Goal: Contribute content

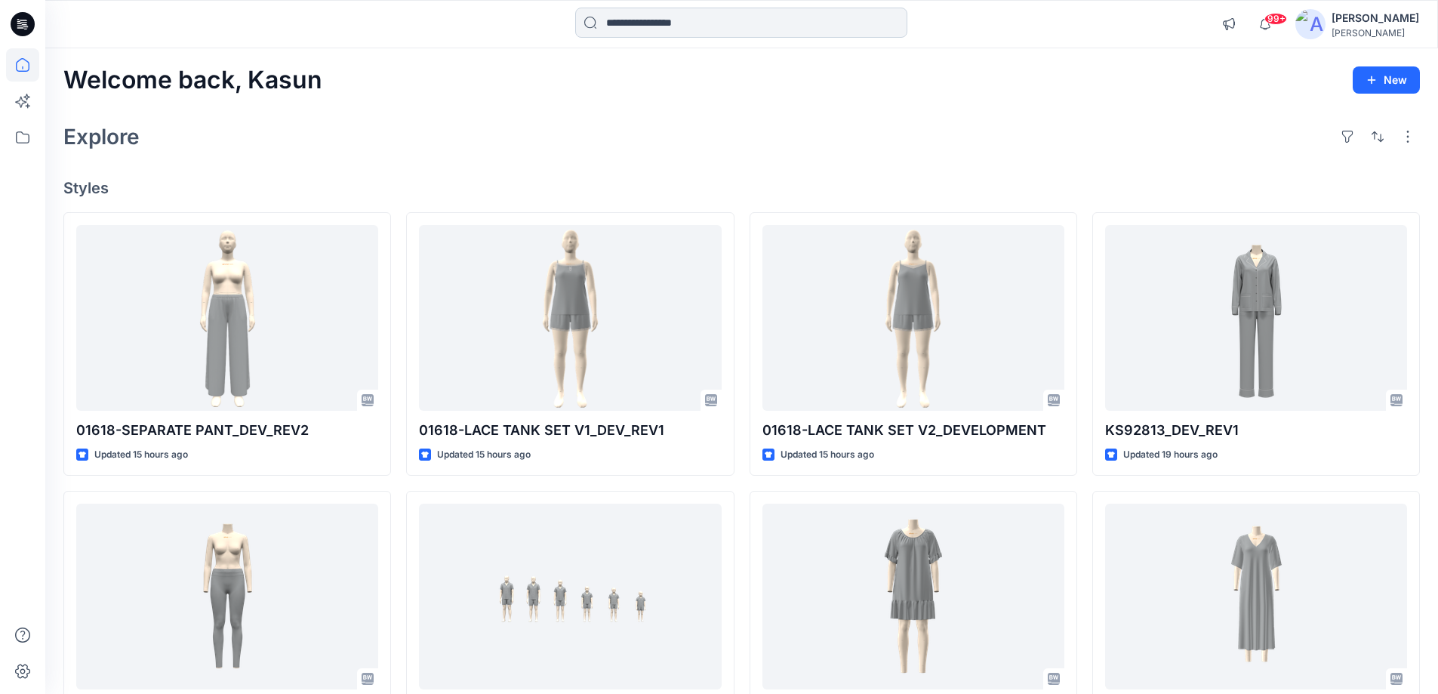
click at [639, 26] on input at bounding box center [741, 23] width 332 height 30
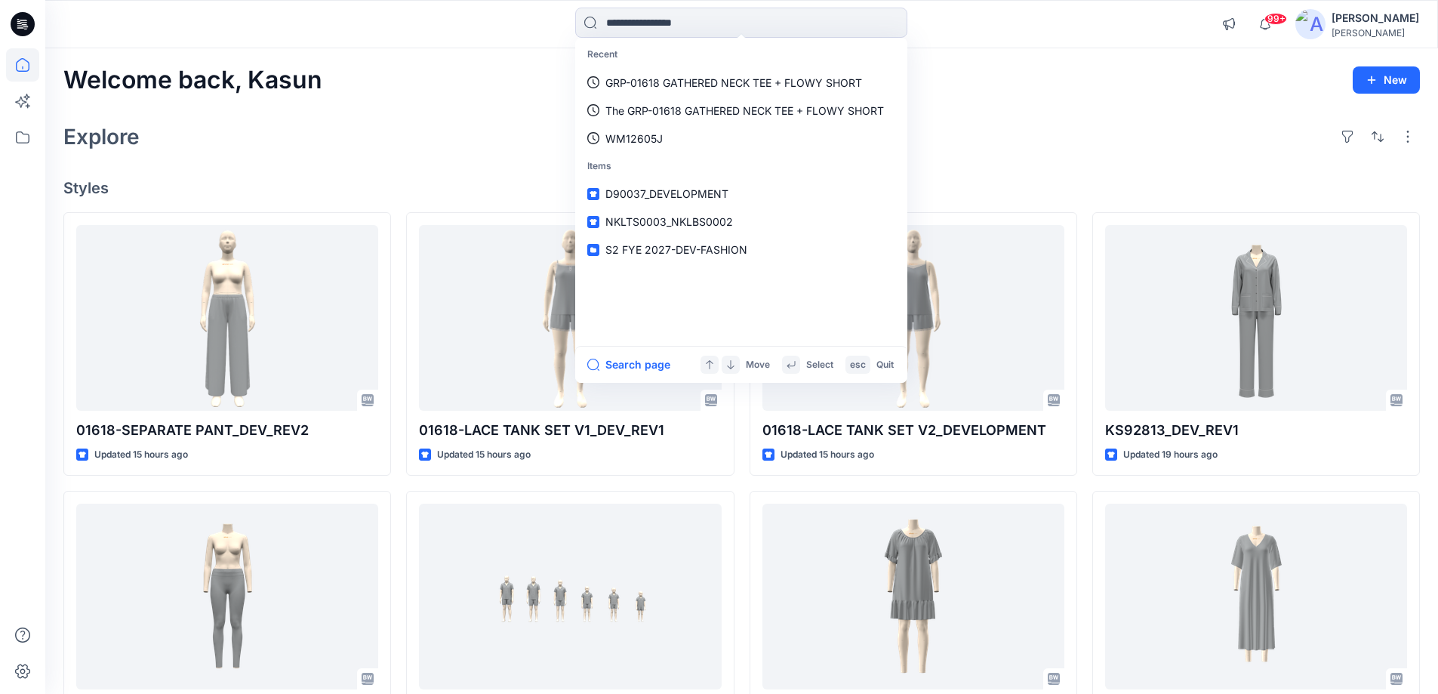
click at [475, 131] on div "Explore" at bounding box center [741, 136] width 1356 height 36
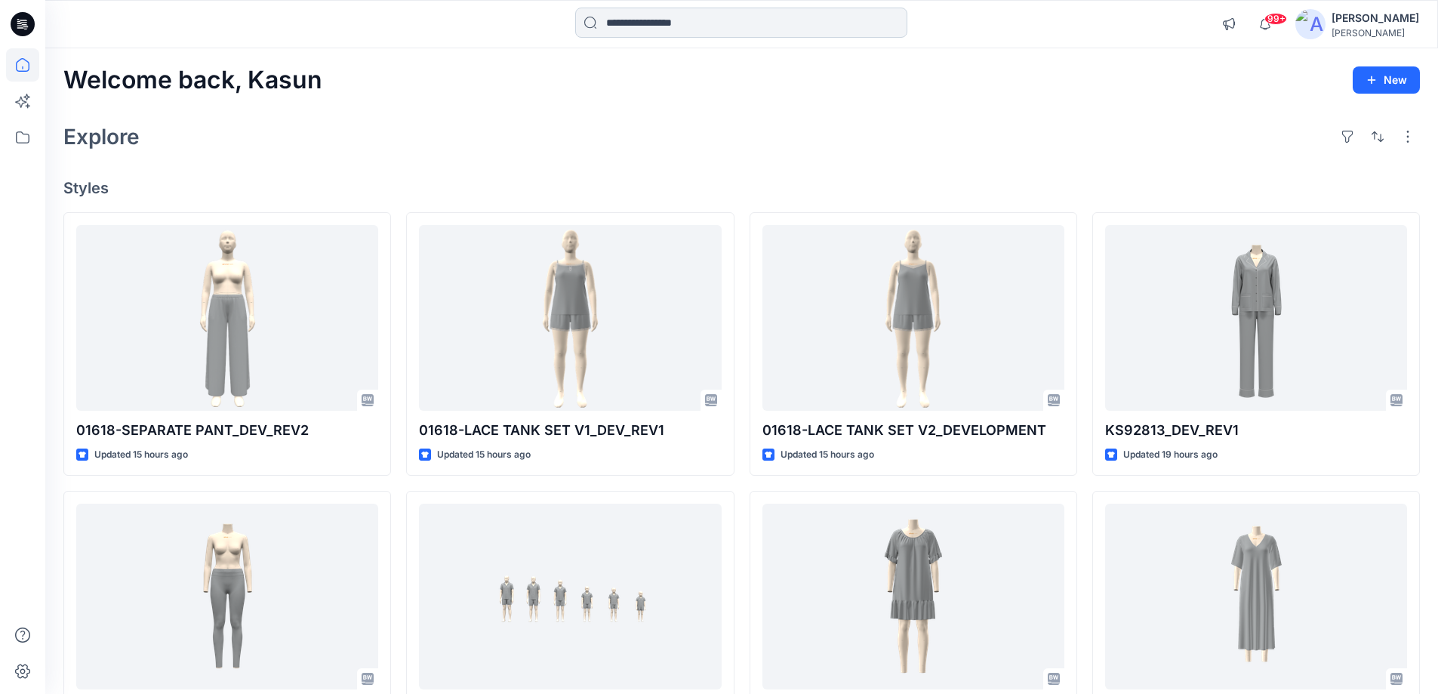
click at [639, 26] on input at bounding box center [741, 23] width 332 height 30
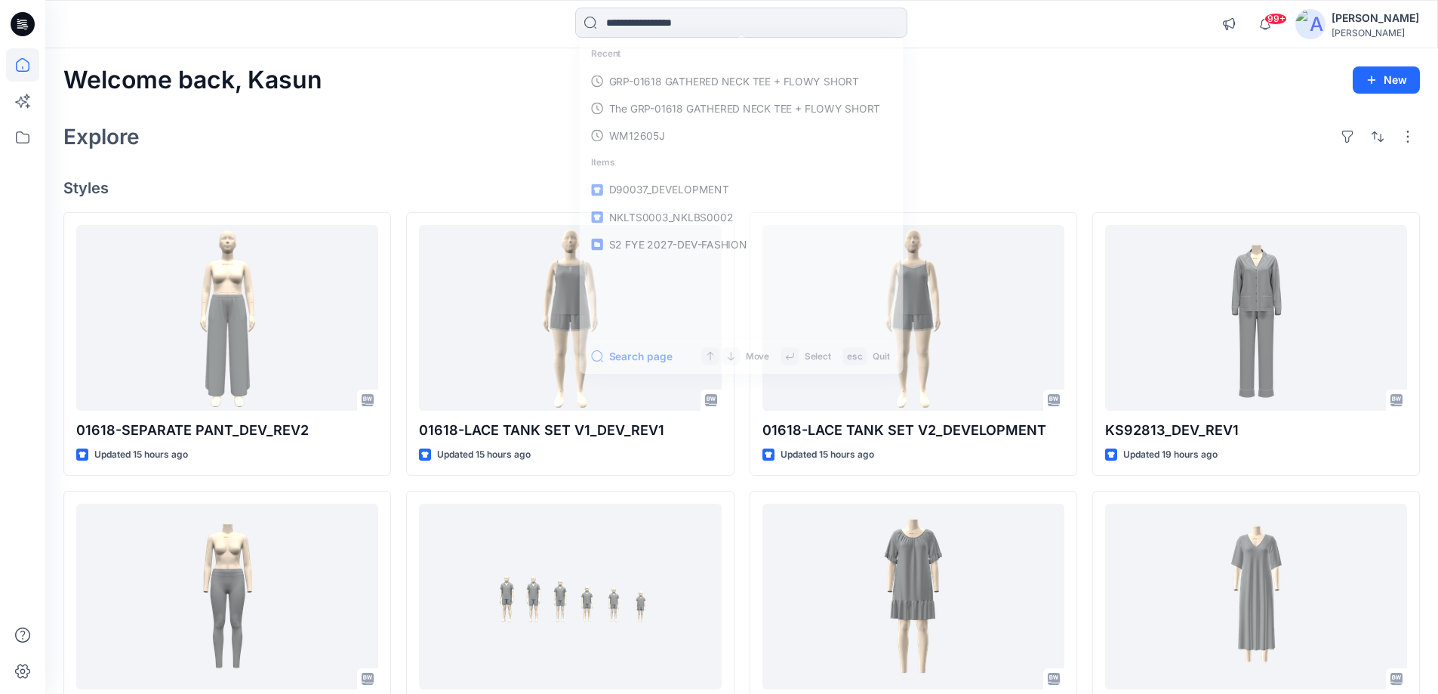
click at [380, 140] on div "Explore" at bounding box center [741, 136] width 1356 height 36
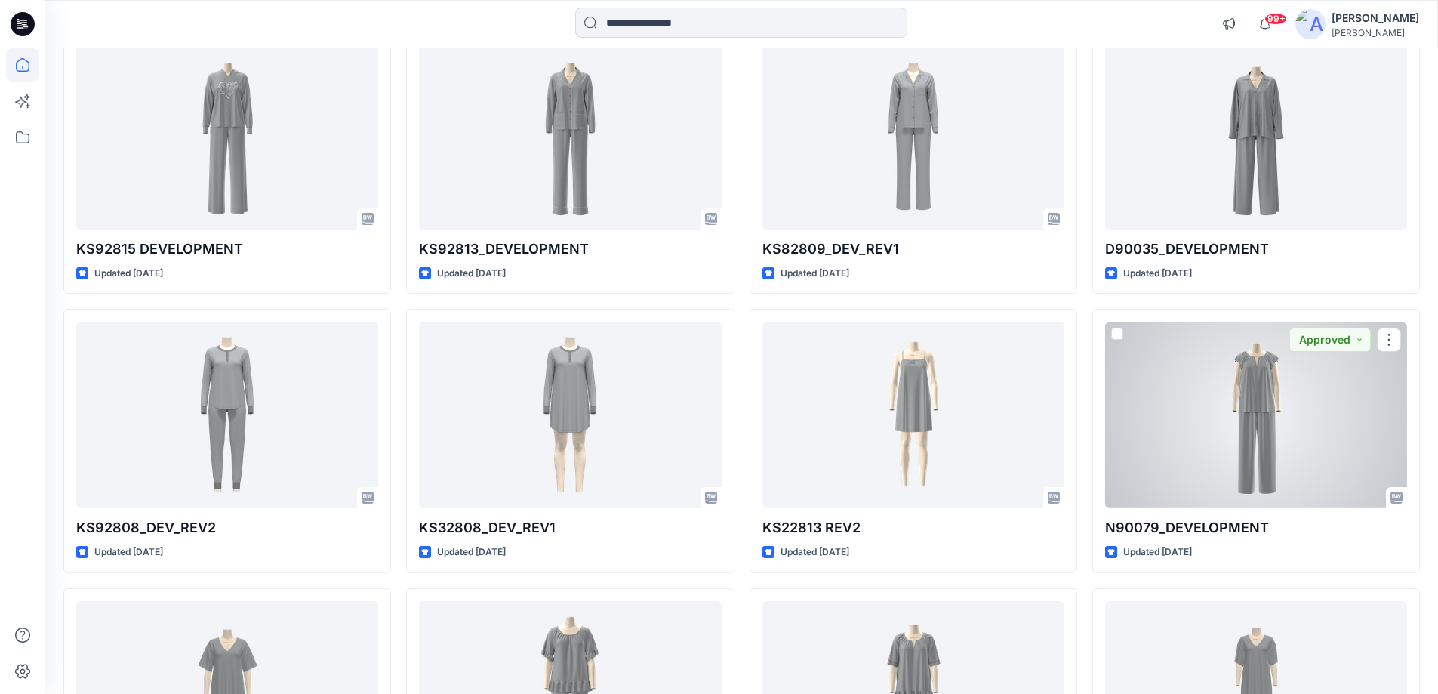
scroll to position [906, 0]
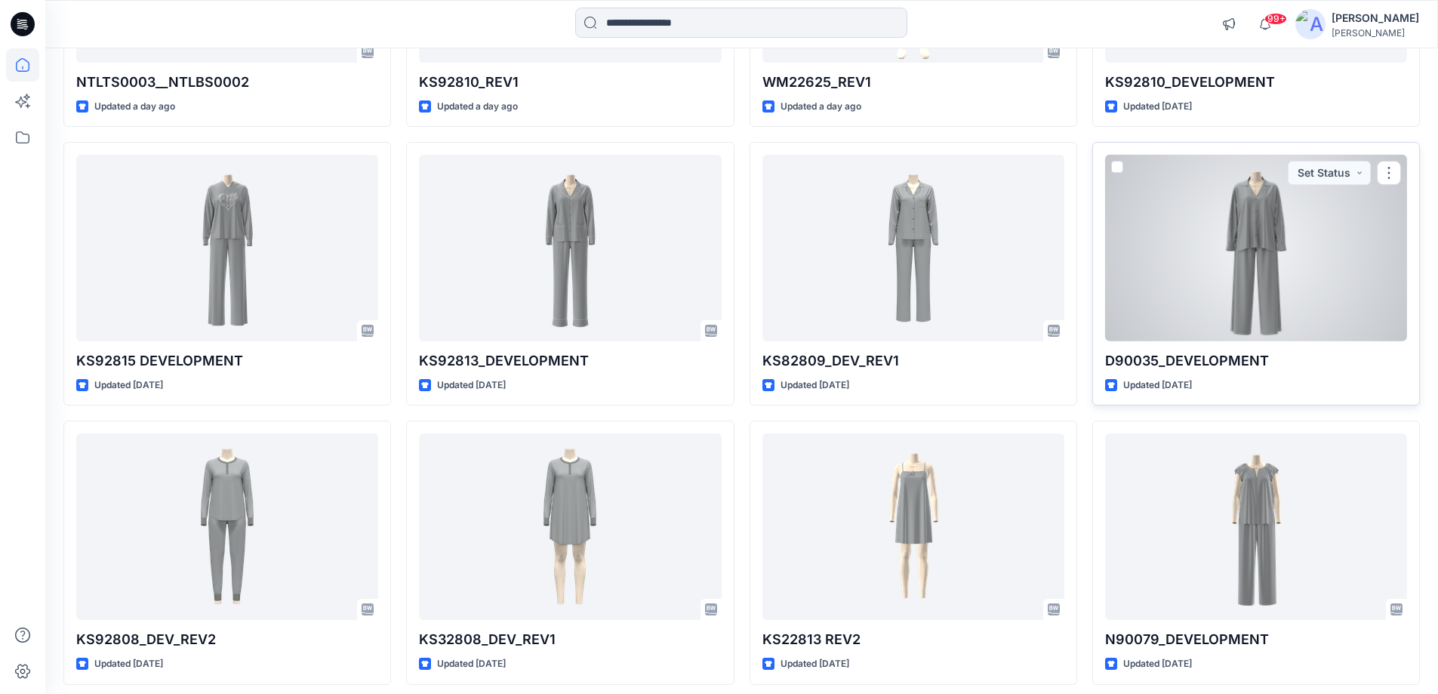
click at [1212, 275] on div at bounding box center [1256, 248] width 302 height 186
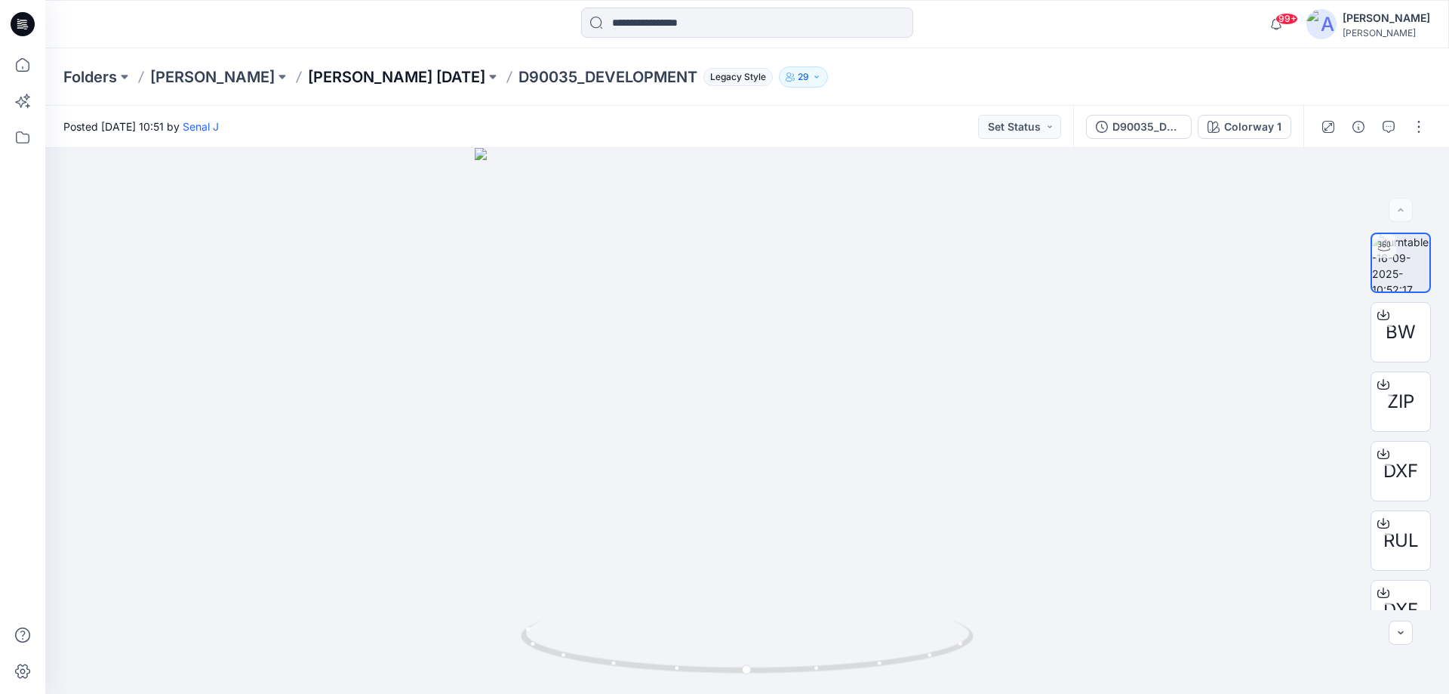
click at [425, 77] on p "[PERSON_NAME] [DATE]" at bounding box center [396, 76] width 177 height 21
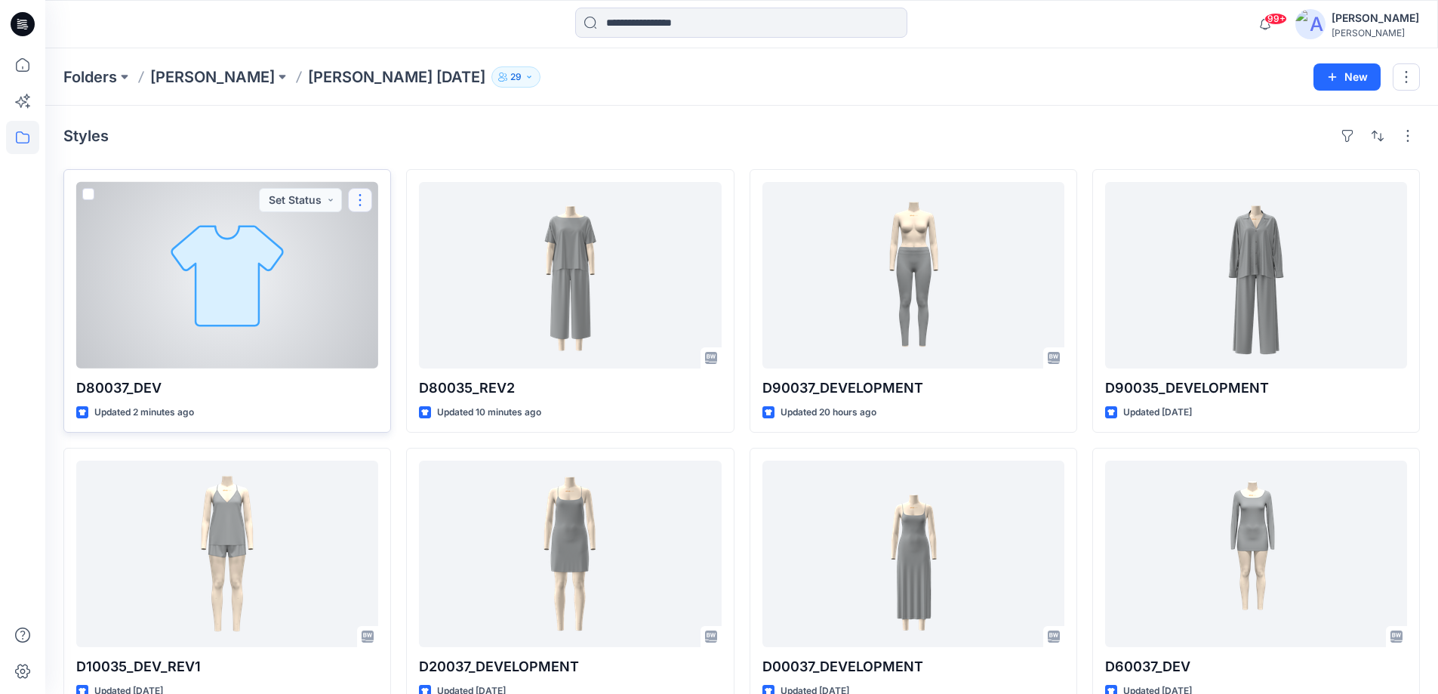
click at [354, 195] on button "button" at bounding box center [360, 200] width 24 height 24
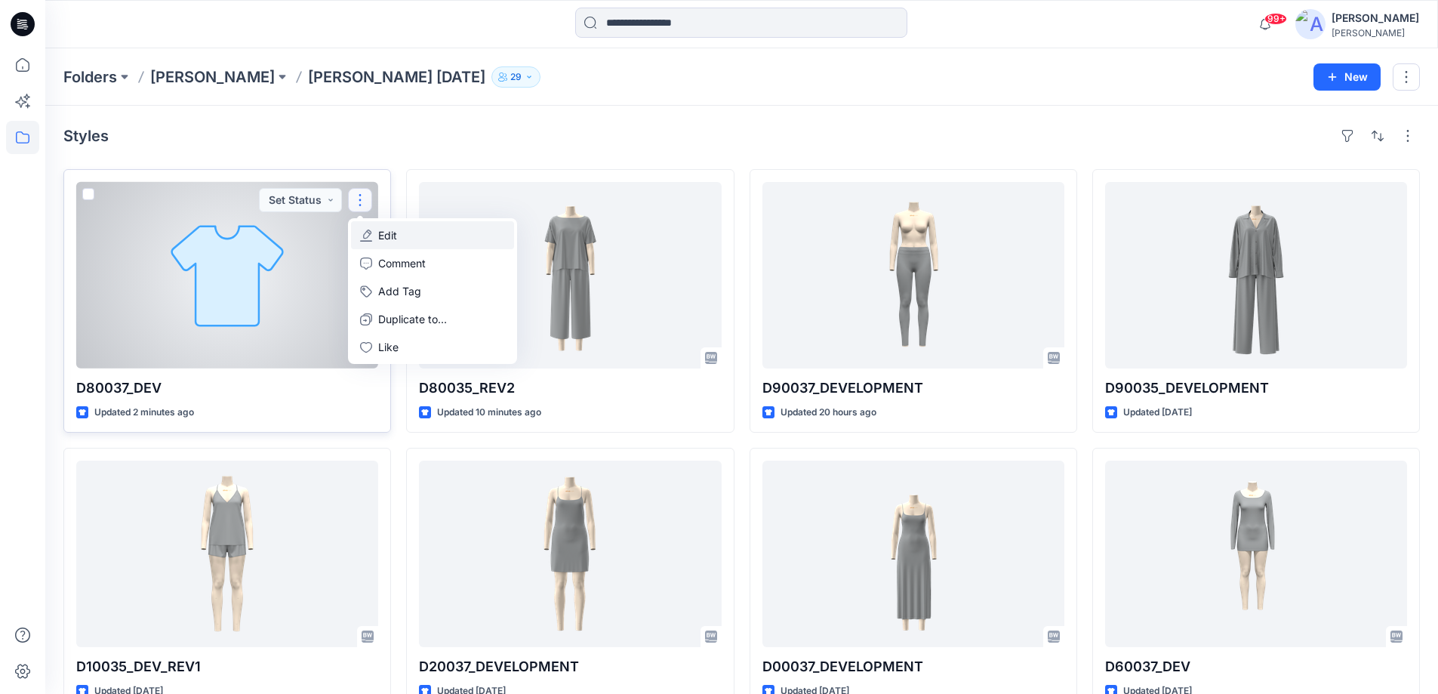
click at [379, 236] on p "Edit" at bounding box center [387, 235] width 19 height 16
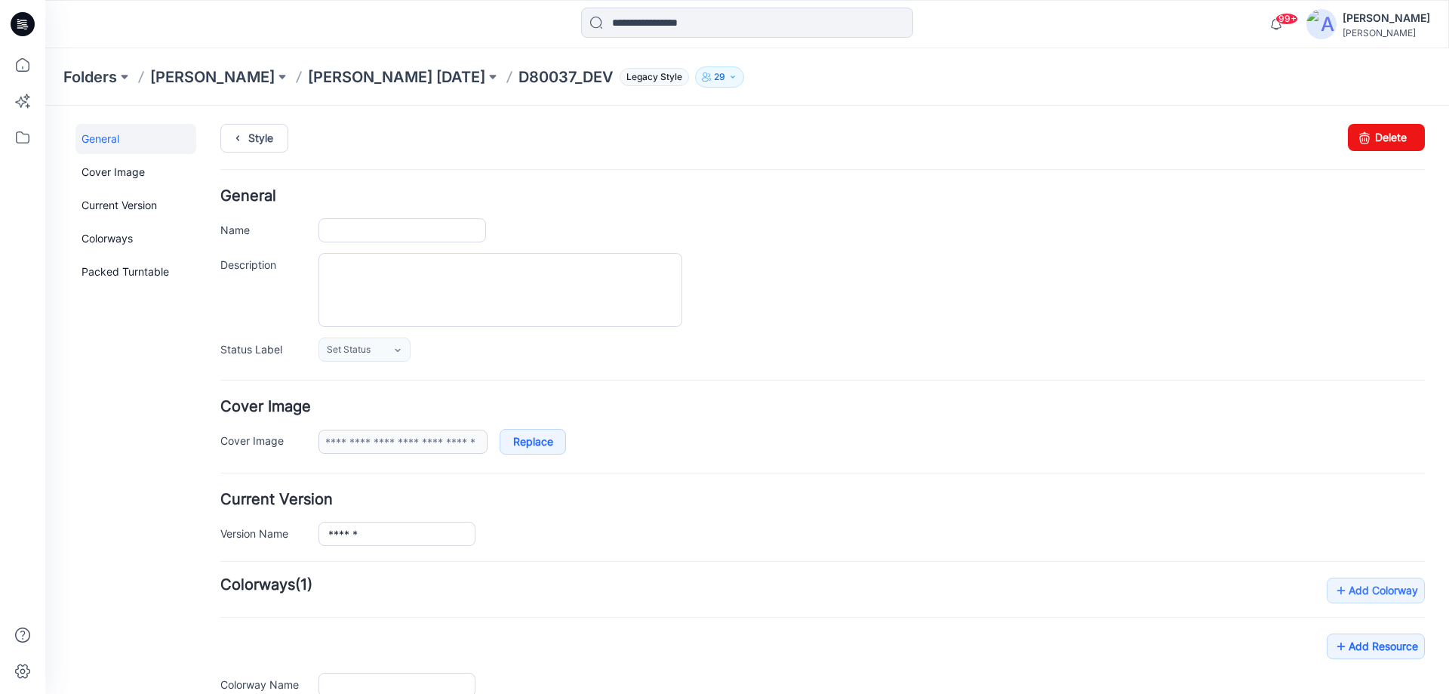
type input "**********"
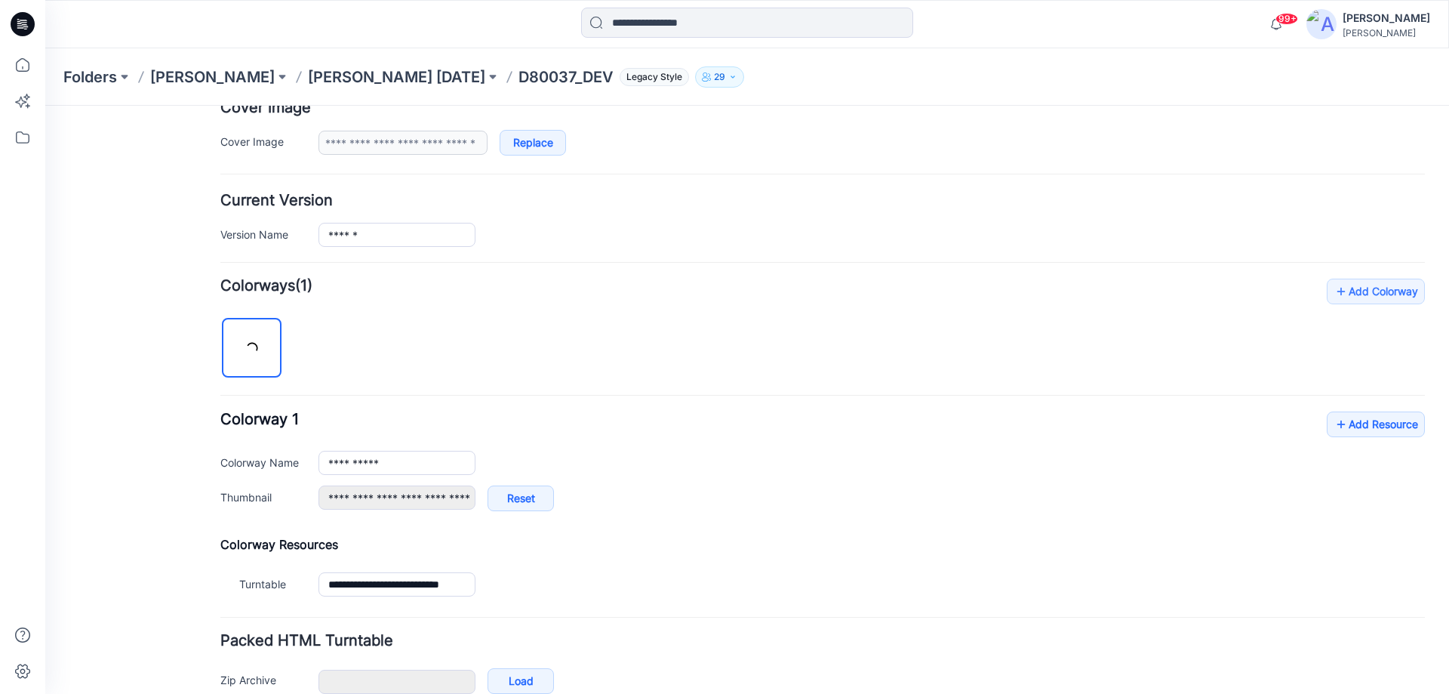
scroll to position [302, 0]
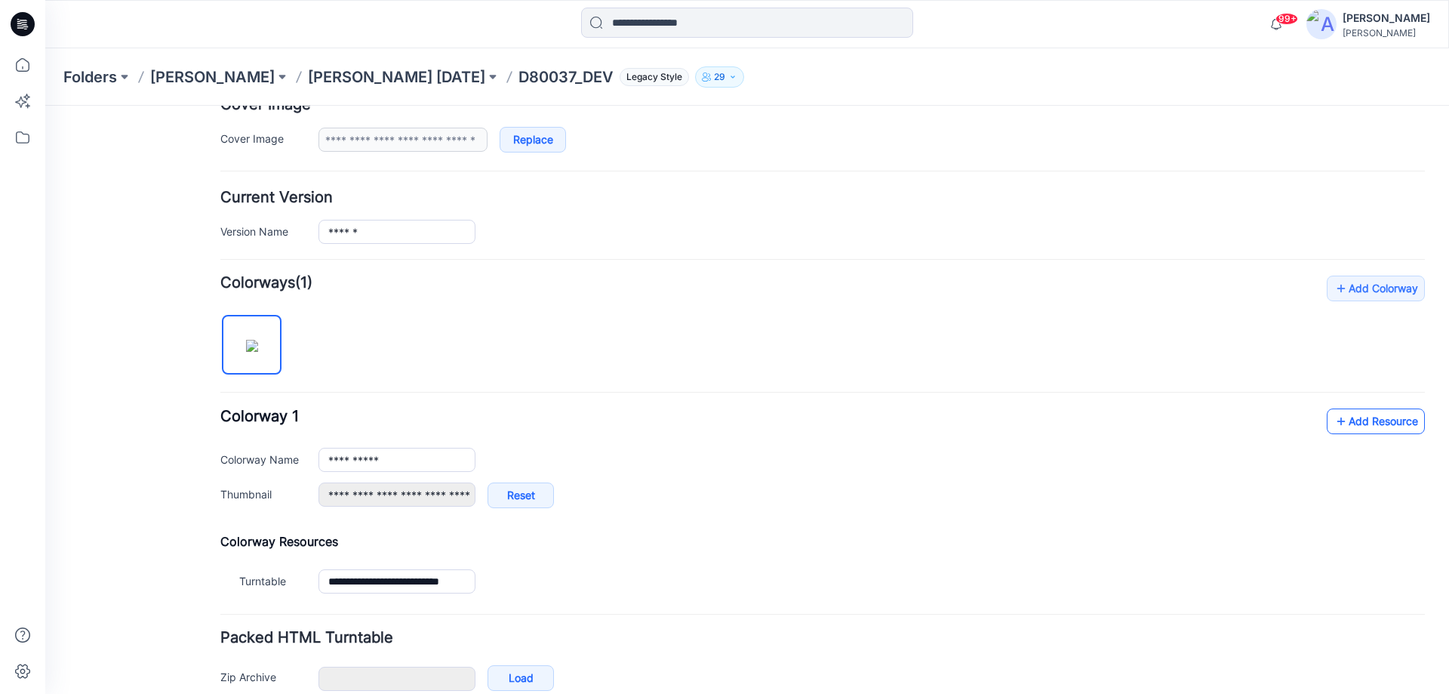
click at [1346, 422] on link "Add Resource" at bounding box center [1376, 421] width 98 height 26
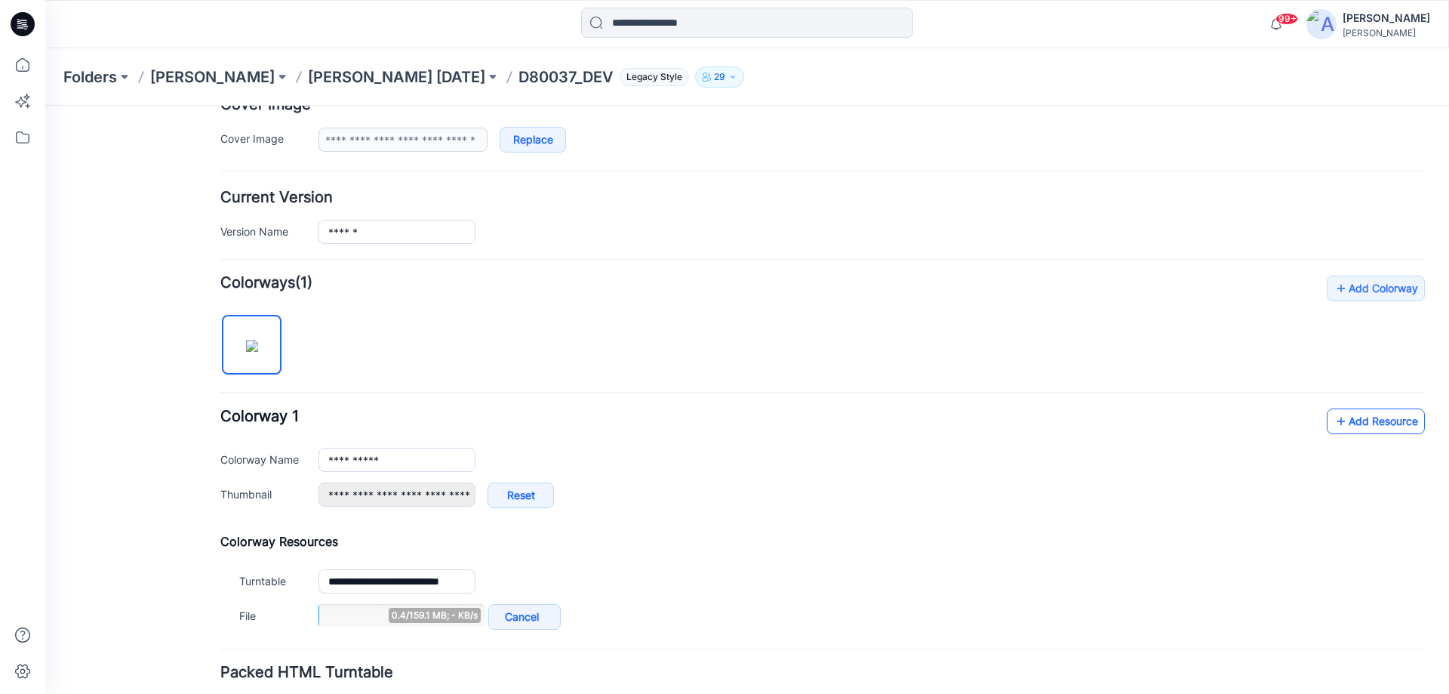
click at [1343, 424] on link "Add Resource" at bounding box center [1376, 421] width 98 height 26
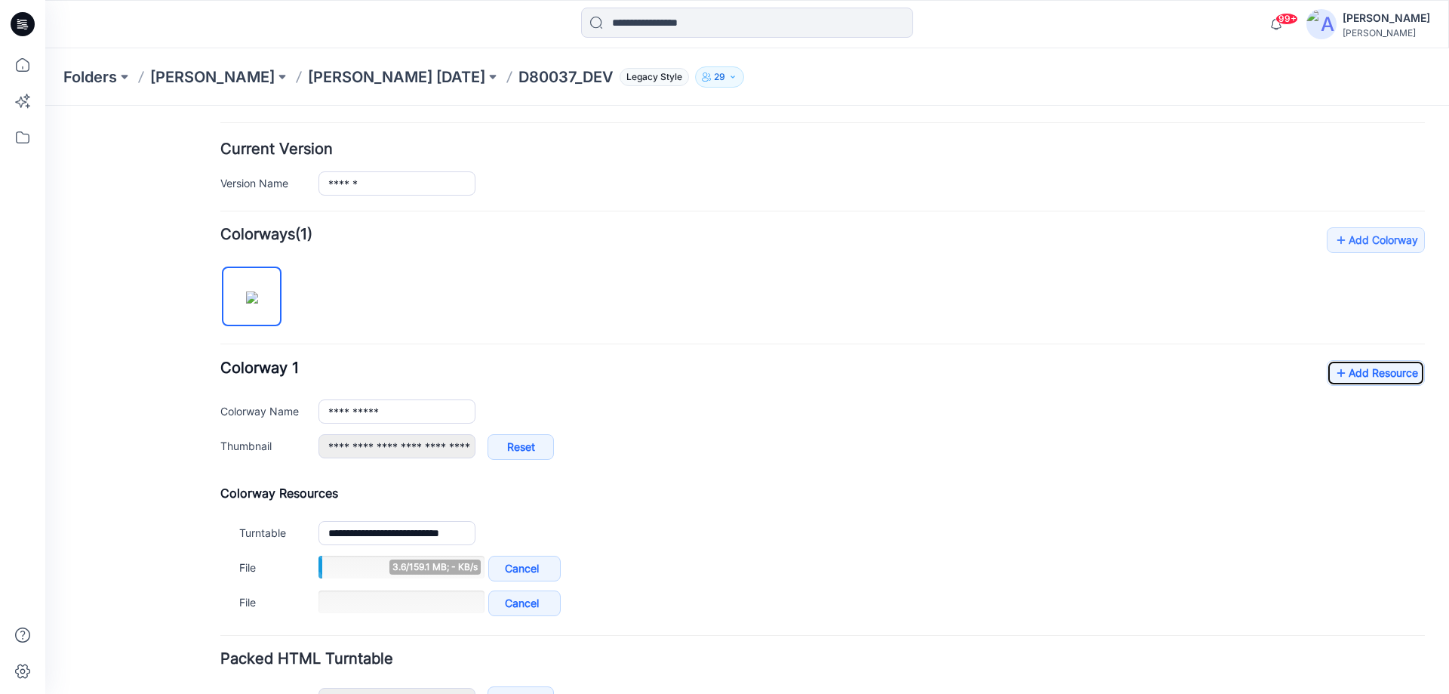
scroll to position [377, 0]
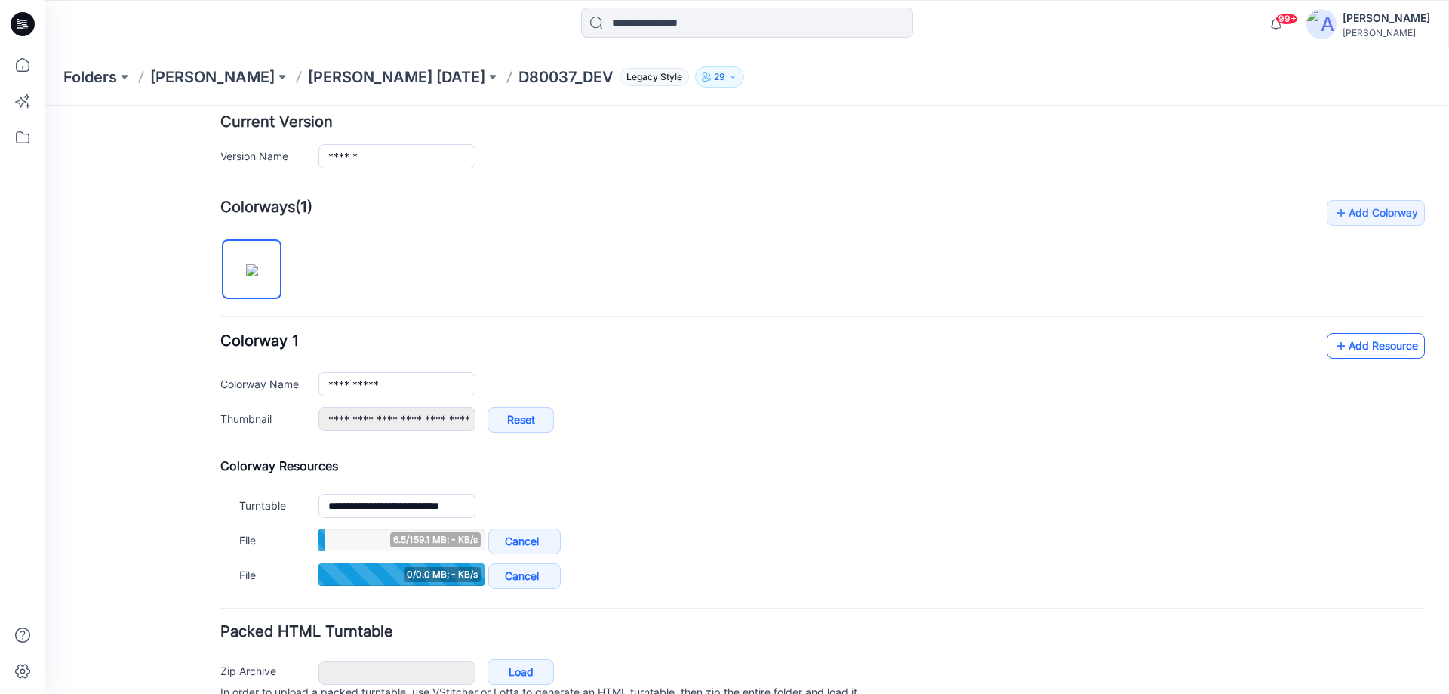
click at [1345, 345] on link "Add Resource" at bounding box center [1376, 346] width 98 height 26
click at [1334, 342] on icon at bounding box center [1341, 346] width 15 height 24
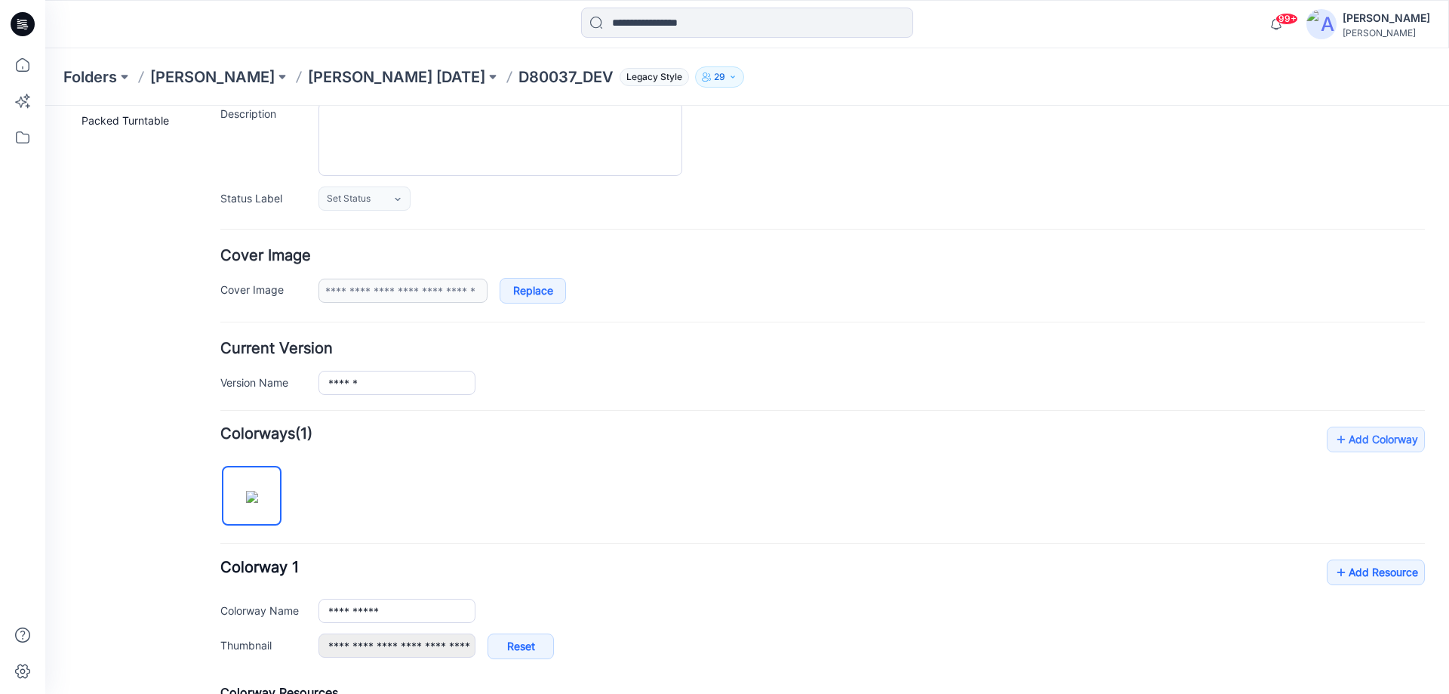
scroll to position [0, 0]
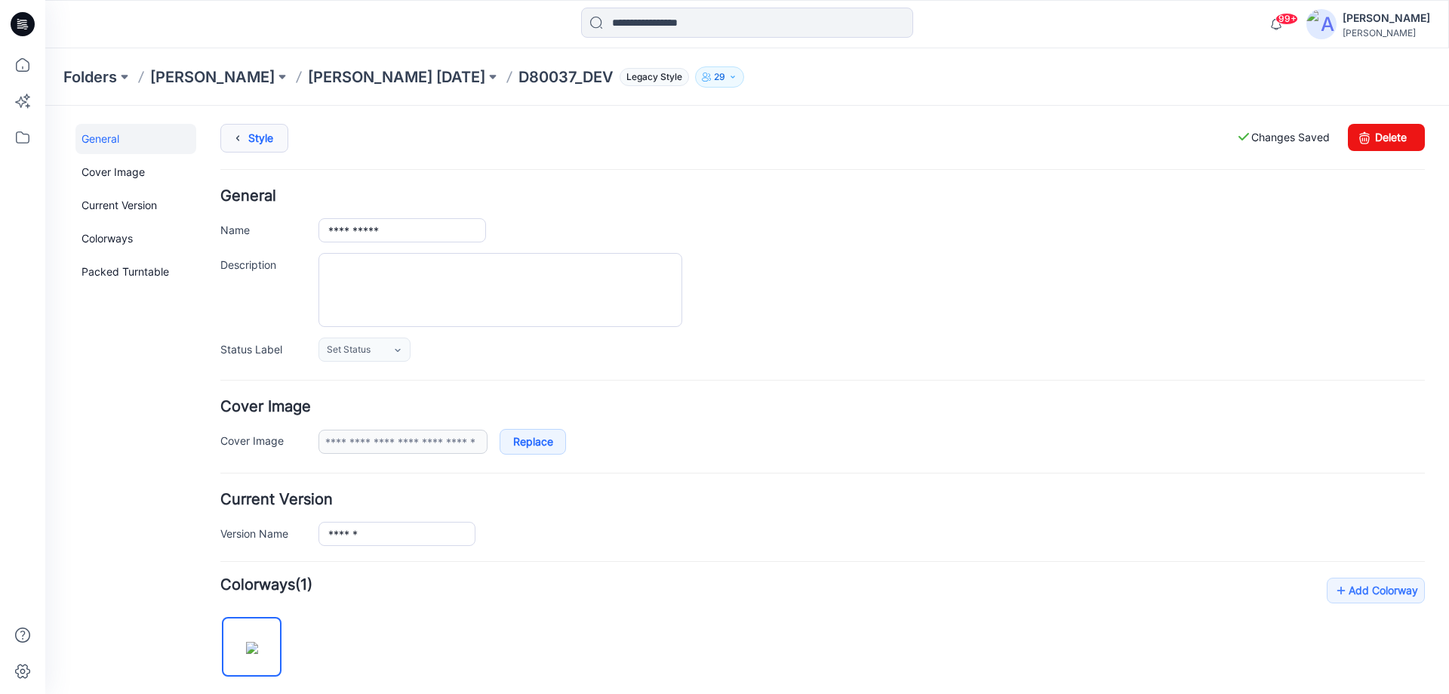
click at [266, 140] on link "Style" at bounding box center [254, 138] width 68 height 29
